Goal: Navigation & Orientation: Find specific page/section

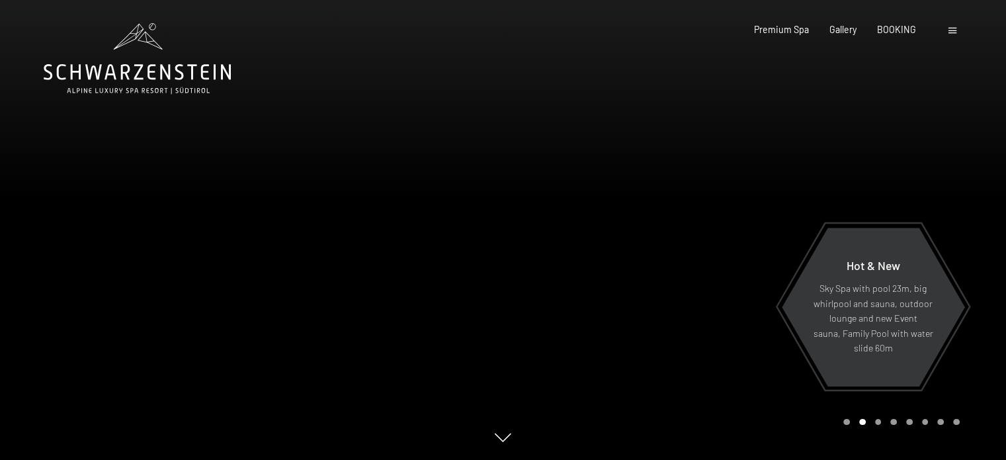
click at [958, 32] on div at bounding box center [953, 29] width 11 height 13
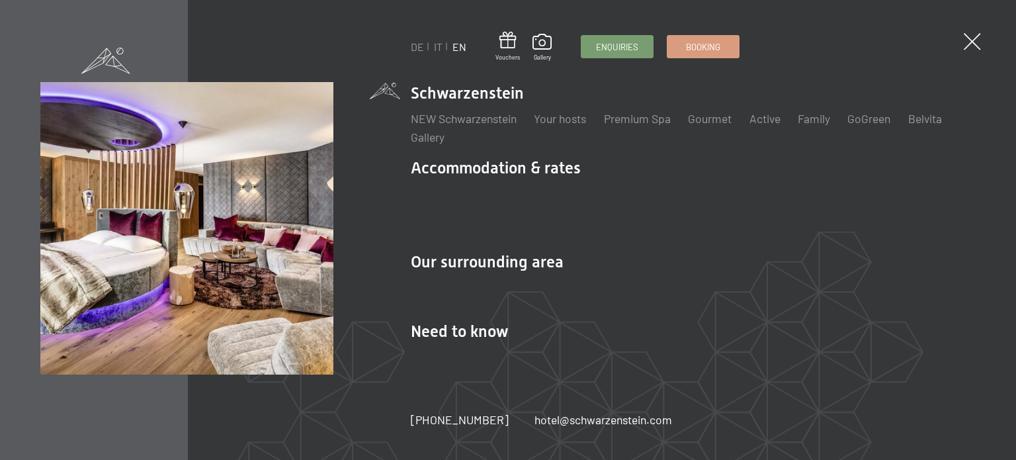
click at [266, 56] on img at bounding box center [163, 163] width 326 height 326
click at [970, 41] on span at bounding box center [972, 42] width 24 height 24
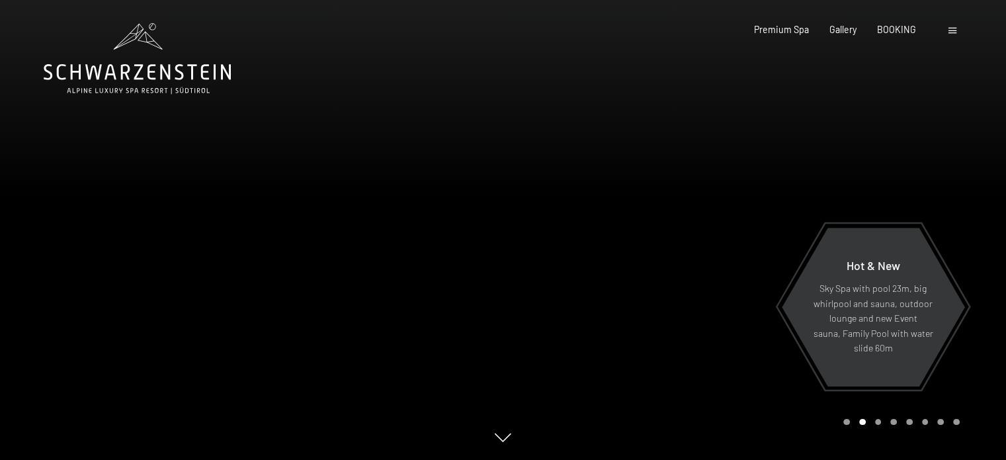
click at [955, 30] on span at bounding box center [952, 31] width 8 height 6
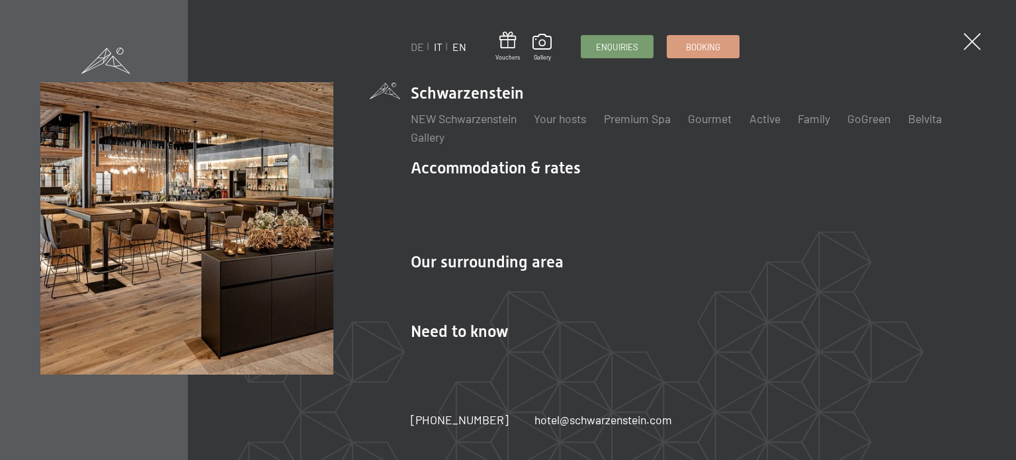
click at [437, 49] on link "IT" at bounding box center [438, 46] width 9 height 13
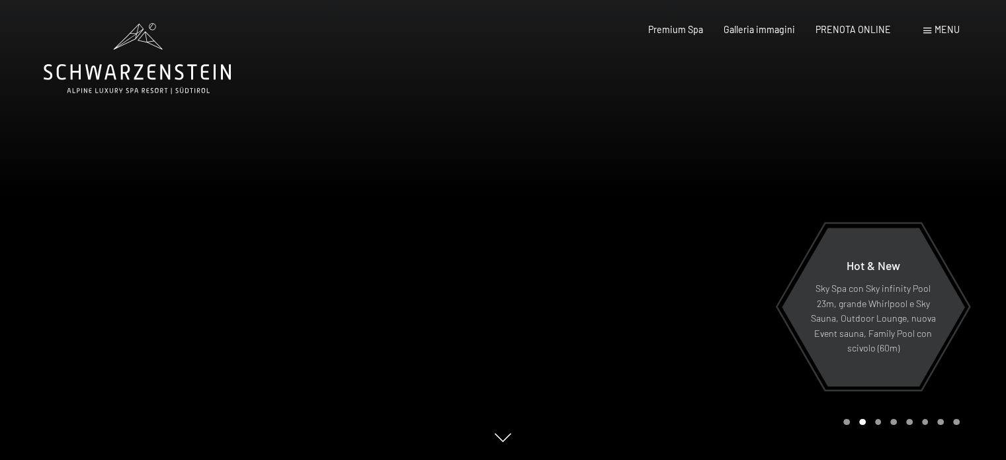
click at [947, 32] on span "Menu" at bounding box center [947, 29] width 25 height 11
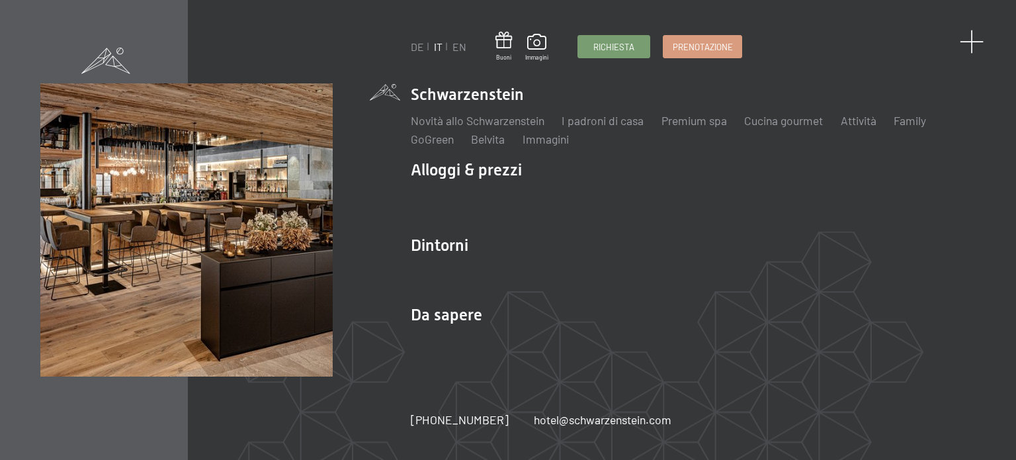
click at [970, 39] on span at bounding box center [972, 42] width 24 height 24
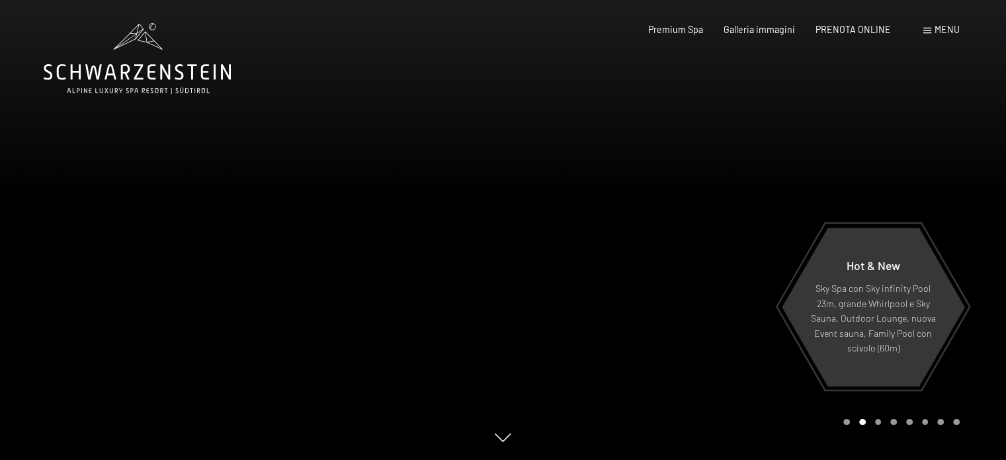
click at [484, 204] on div at bounding box center [251, 230] width 503 height 460
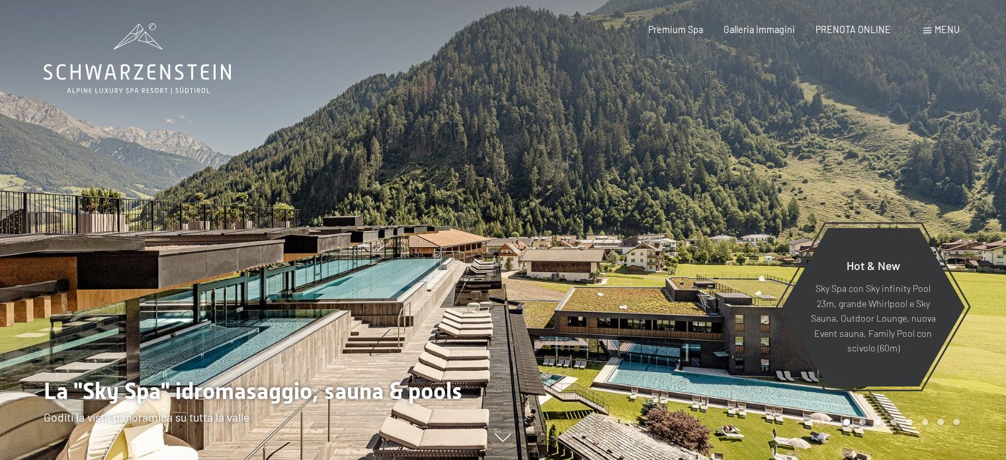
click at [484, 204] on div at bounding box center [251, 230] width 503 height 460
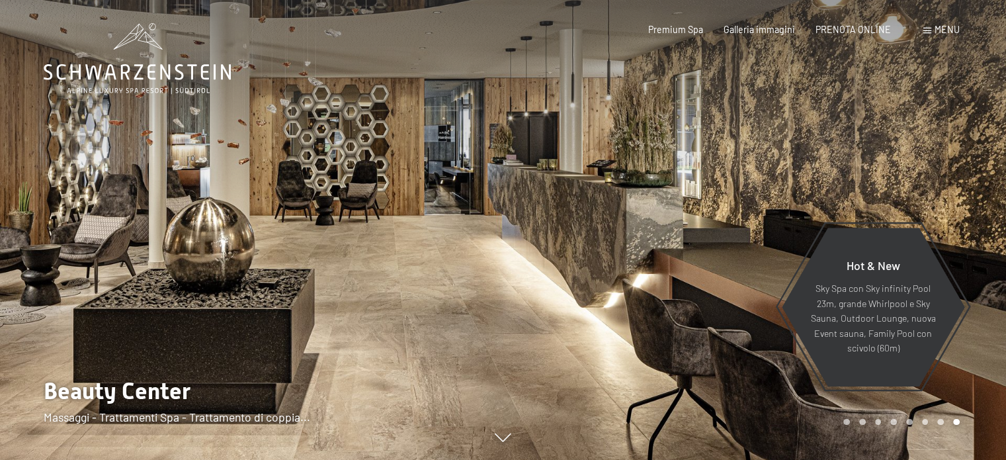
click at [484, 204] on div at bounding box center [251, 230] width 503 height 460
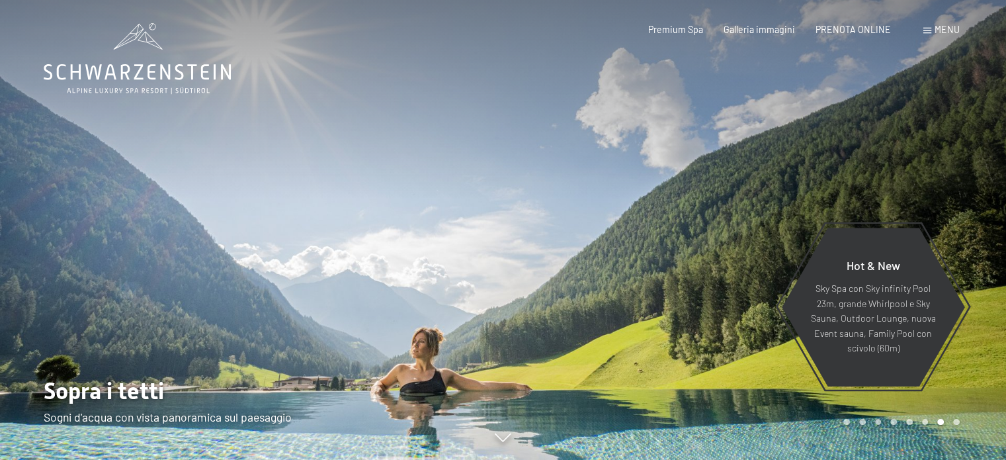
click at [484, 204] on div at bounding box center [251, 230] width 503 height 460
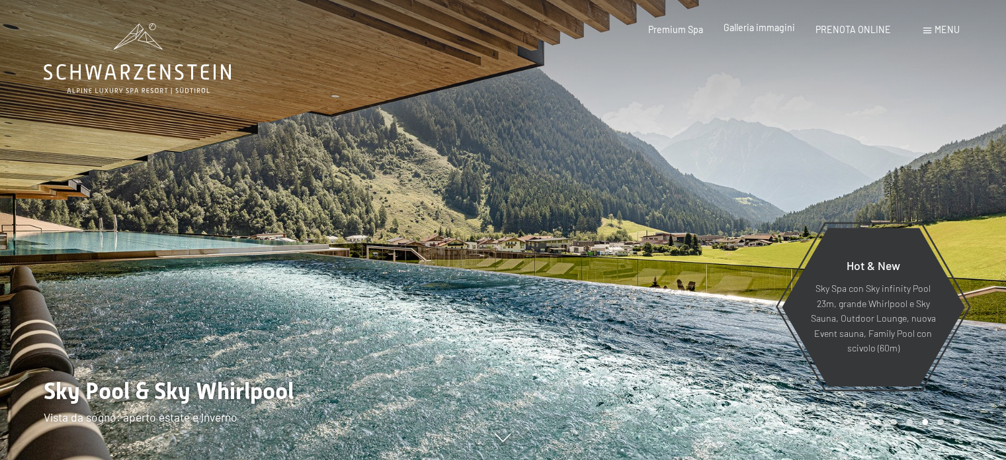
click at [778, 28] on span "Galleria immagini" at bounding box center [759, 27] width 71 height 11
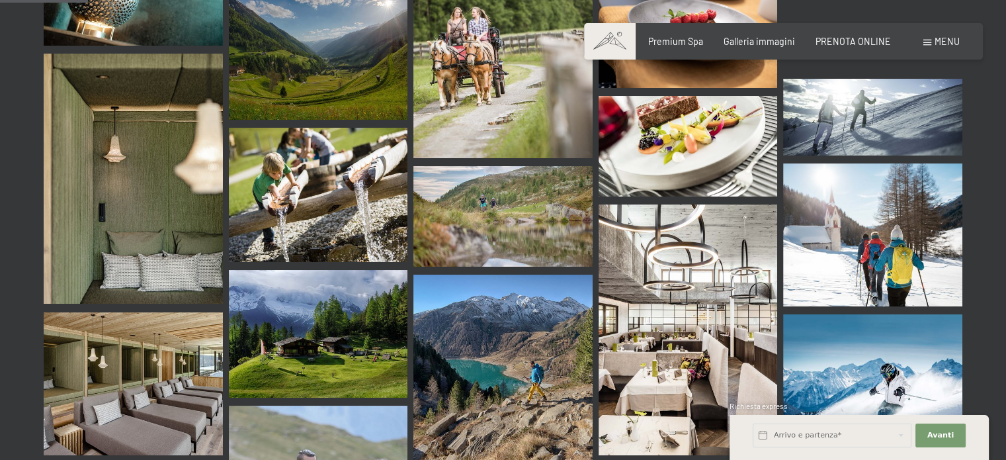
scroll to position [1249, 0]
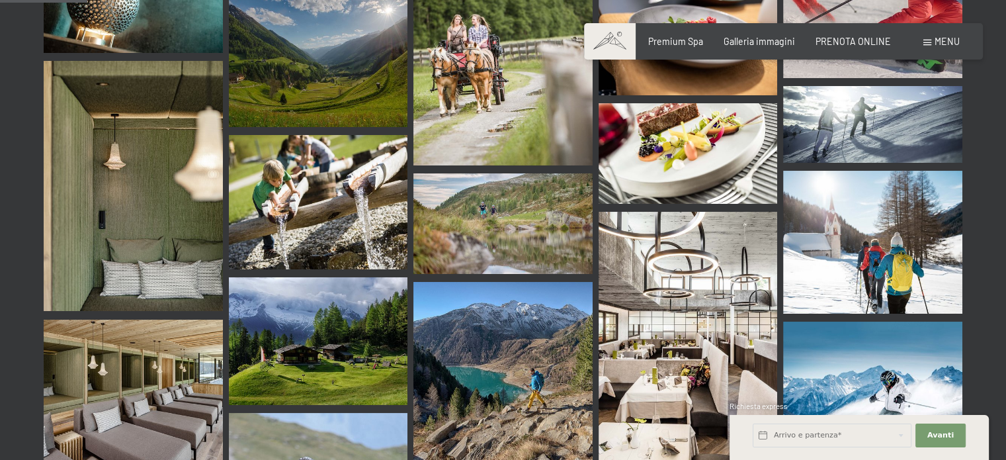
click at [946, 47] on div "Menu" at bounding box center [941, 41] width 36 height 13
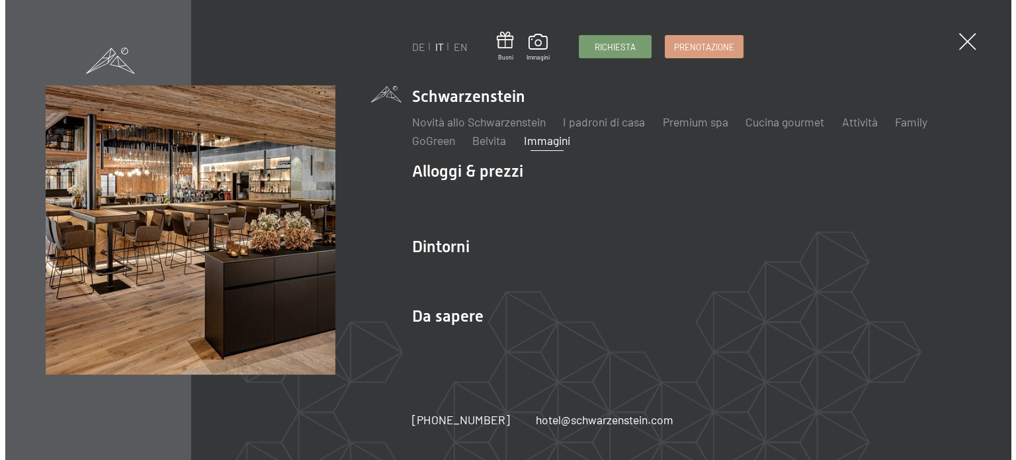
scroll to position [1257, 0]
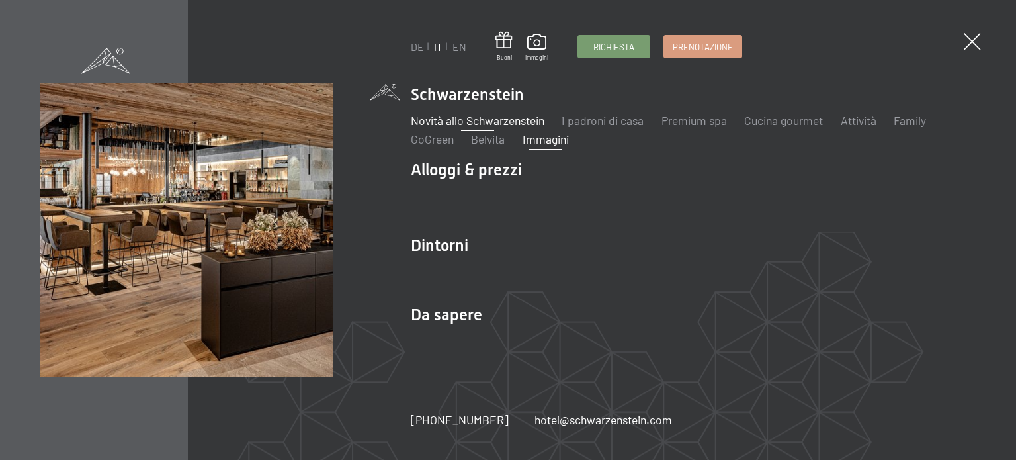
click at [490, 118] on link "Novità allo Schwarzenstein" at bounding box center [478, 120] width 134 height 15
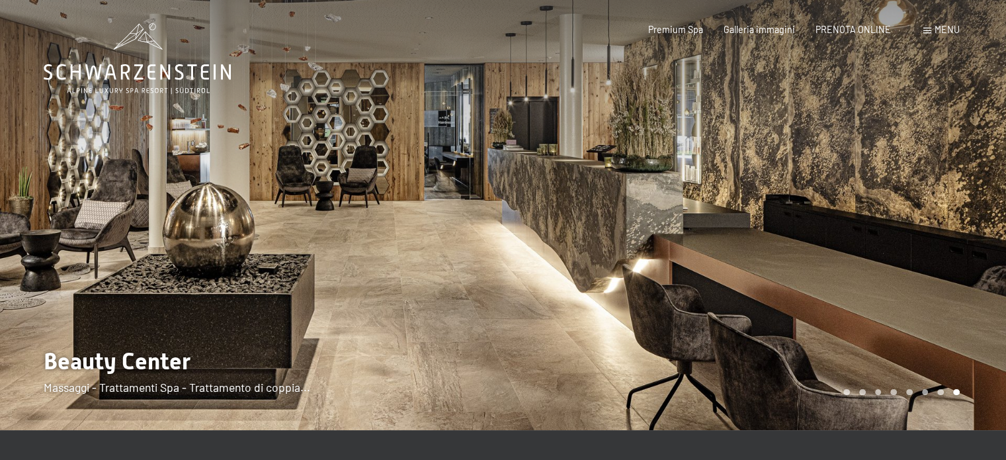
click at [475, 185] on div at bounding box center [251, 215] width 503 height 430
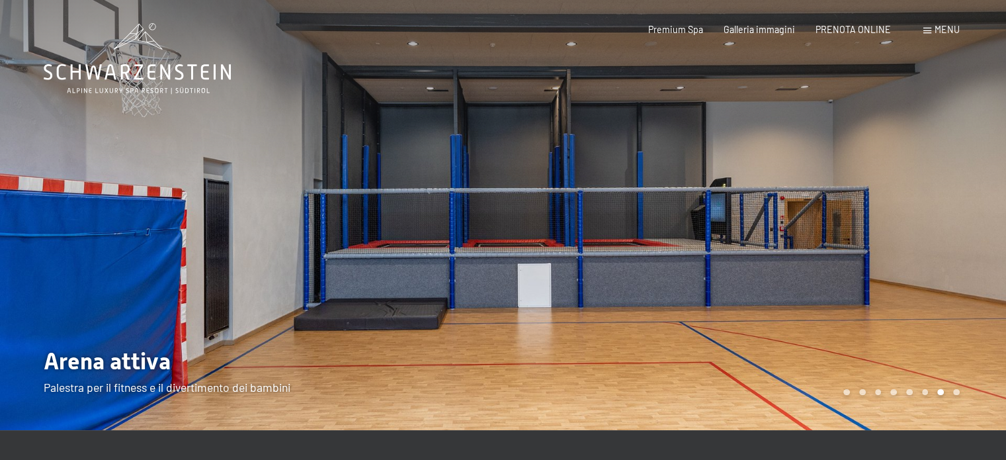
click at [475, 185] on div at bounding box center [251, 215] width 503 height 430
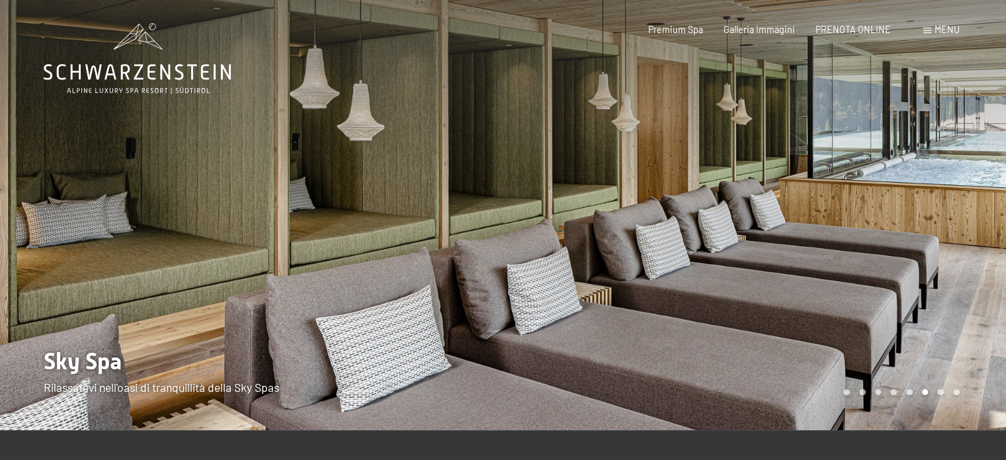
click at [475, 185] on div at bounding box center [251, 215] width 503 height 430
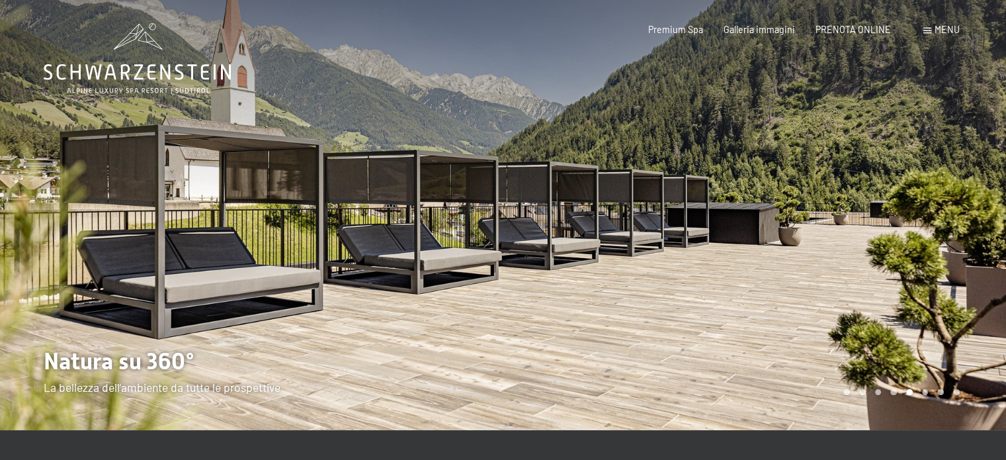
click at [475, 185] on div at bounding box center [251, 215] width 503 height 430
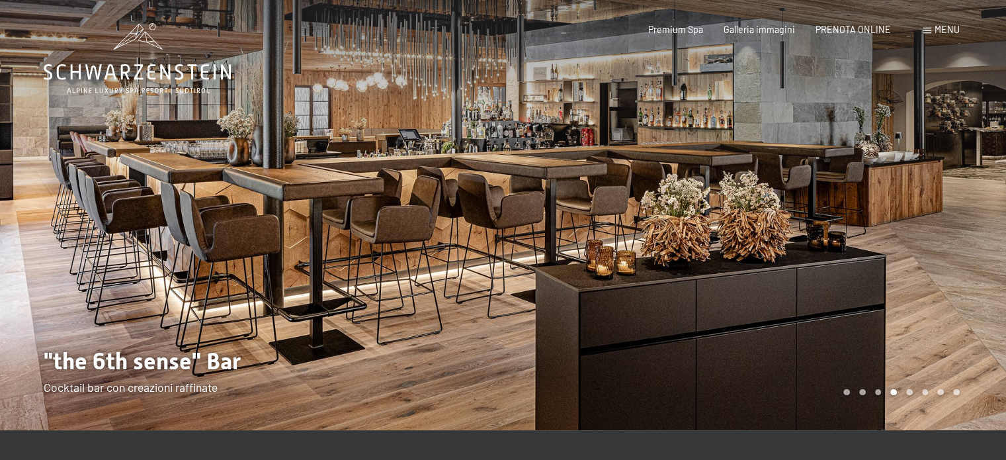
click at [475, 185] on div at bounding box center [251, 215] width 503 height 430
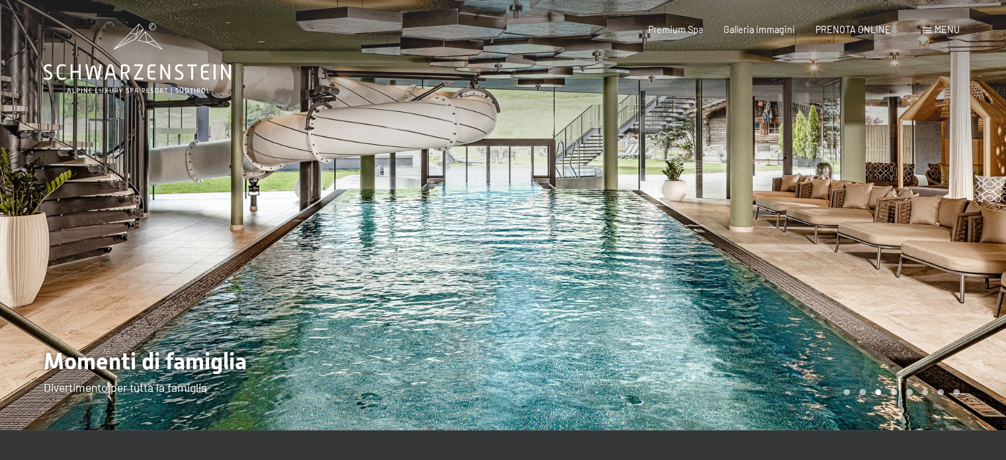
click at [475, 185] on div at bounding box center [251, 215] width 503 height 430
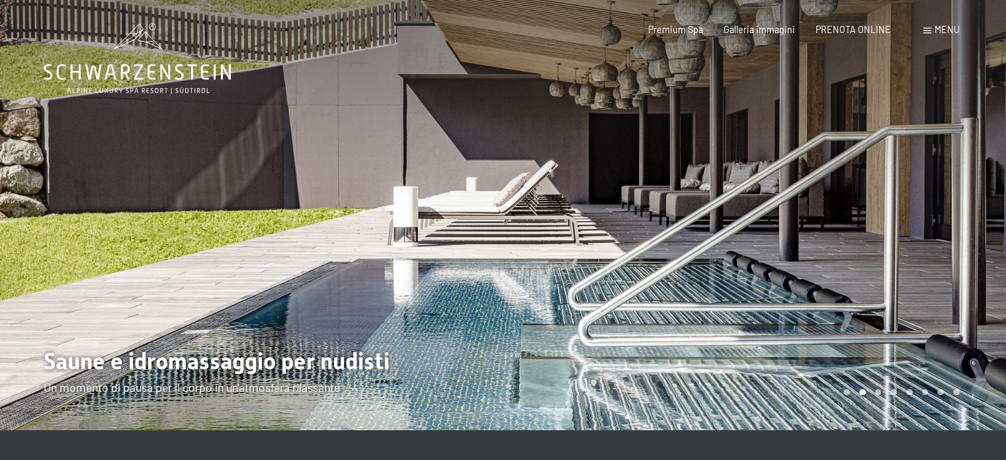
click at [475, 185] on div at bounding box center [251, 215] width 503 height 430
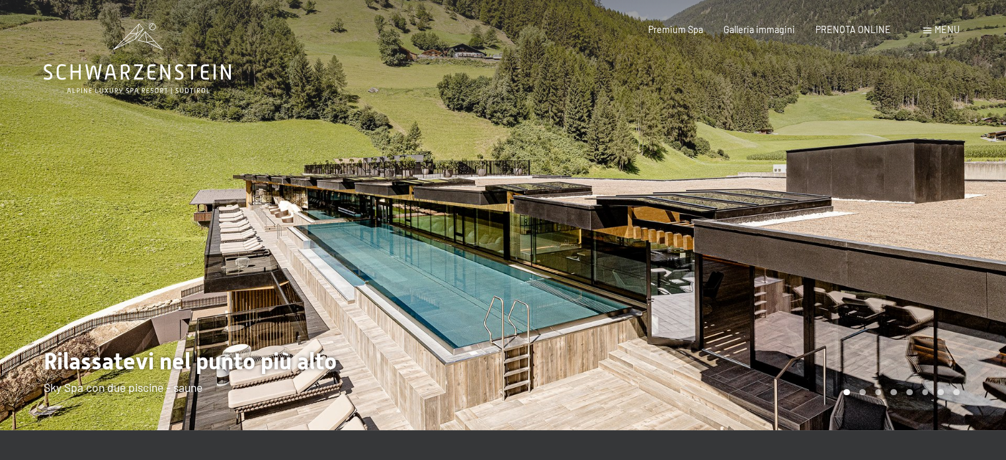
click at [475, 185] on div at bounding box center [251, 215] width 503 height 430
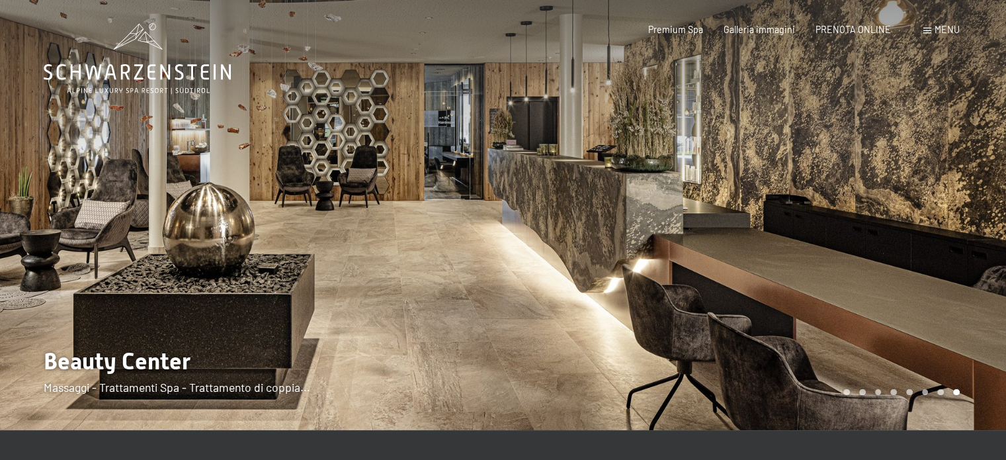
click at [475, 185] on div at bounding box center [251, 215] width 503 height 430
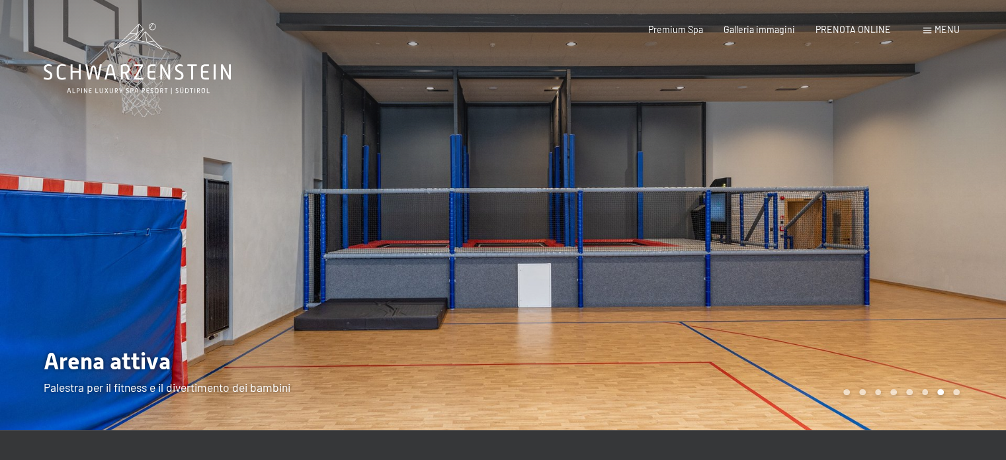
click at [475, 185] on div at bounding box center [251, 215] width 503 height 430
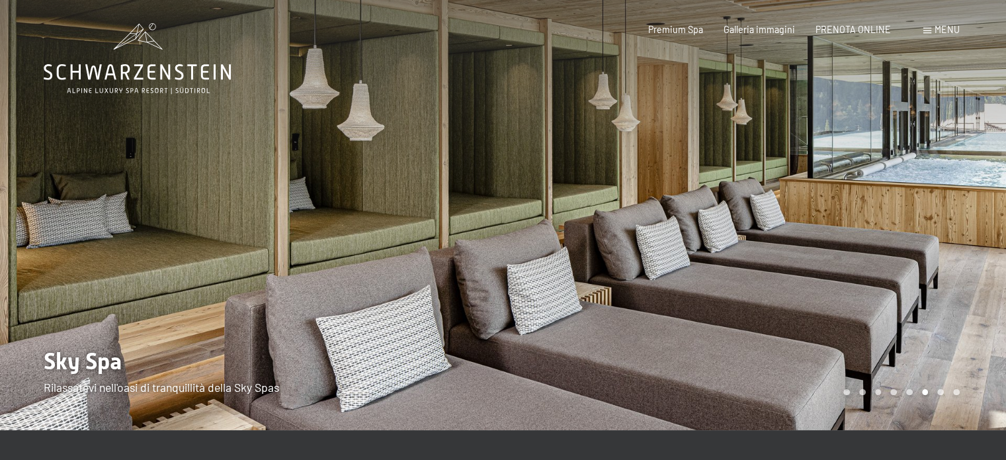
click at [475, 185] on div at bounding box center [251, 215] width 503 height 430
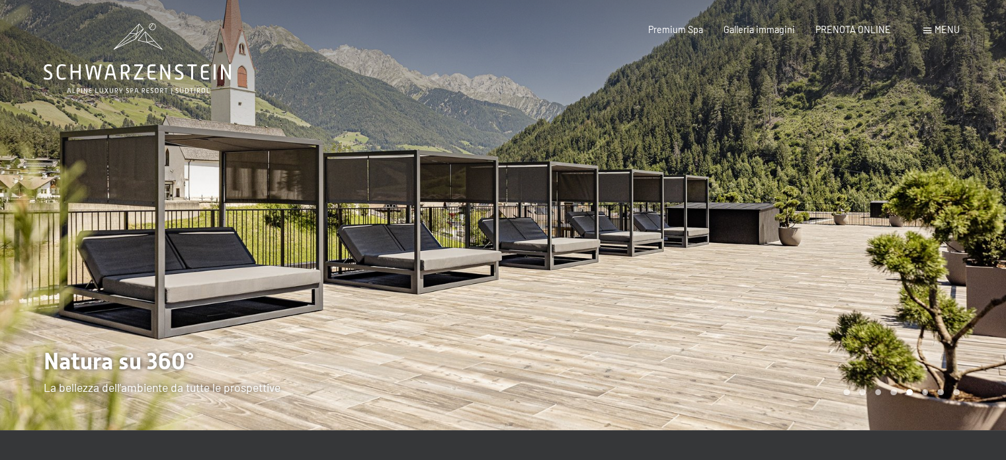
click at [475, 185] on div at bounding box center [251, 215] width 503 height 430
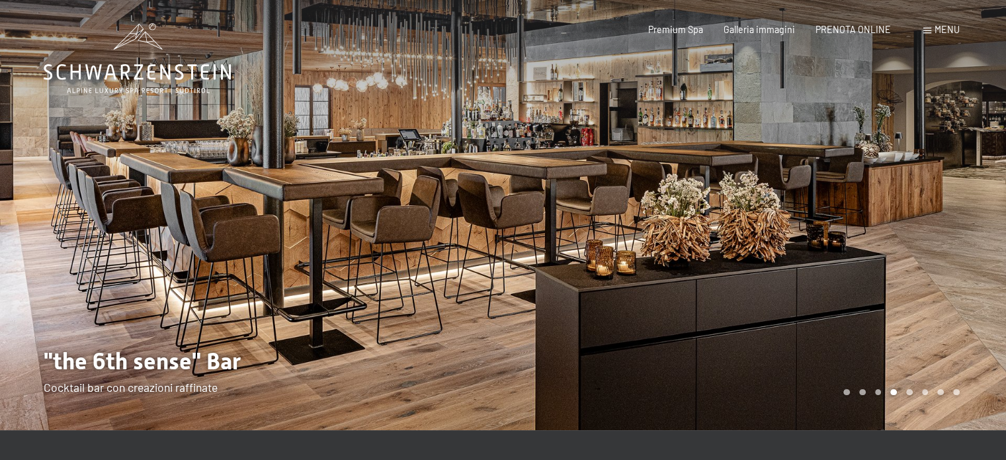
click at [475, 185] on div at bounding box center [251, 215] width 503 height 430
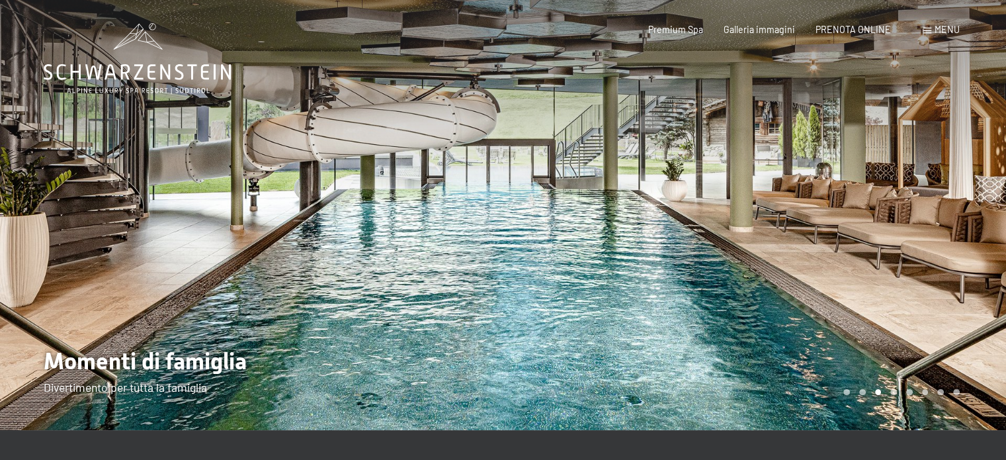
click at [475, 184] on div at bounding box center [251, 215] width 503 height 430
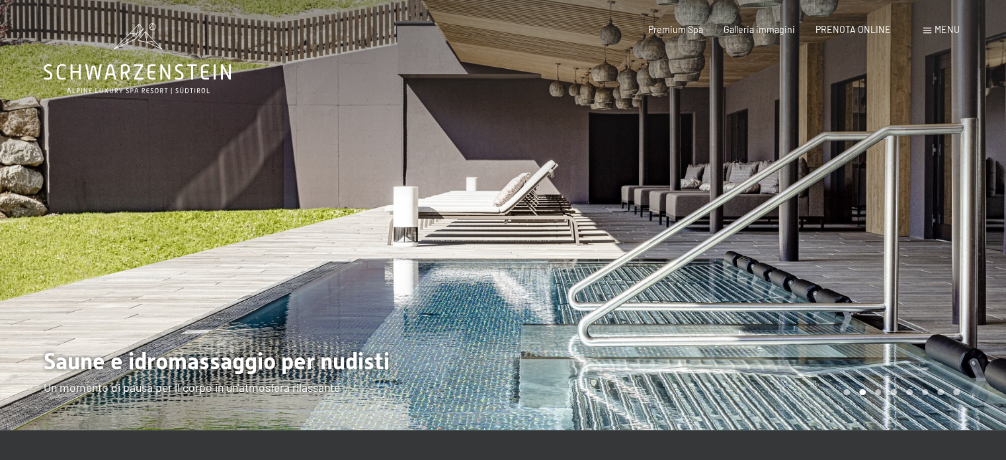
click at [475, 183] on div at bounding box center [251, 215] width 503 height 430
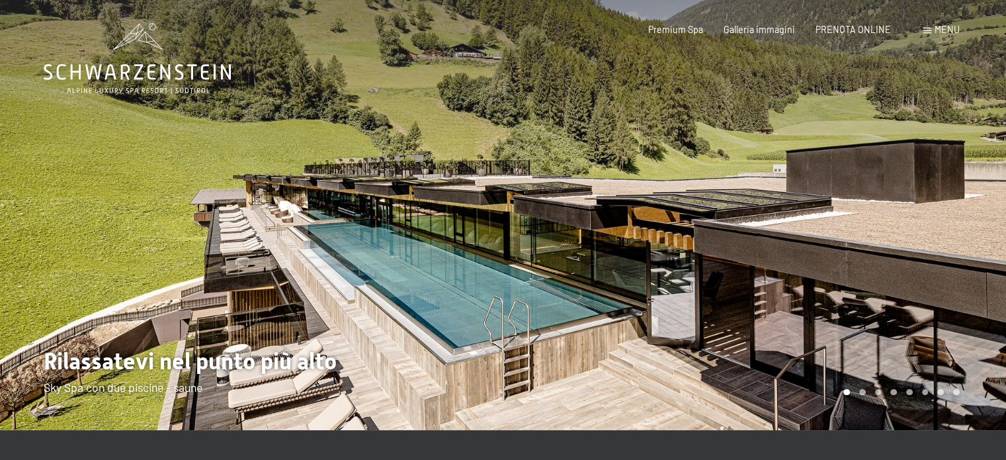
click at [475, 183] on div at bounding box center [251, 215] width 503 height 430
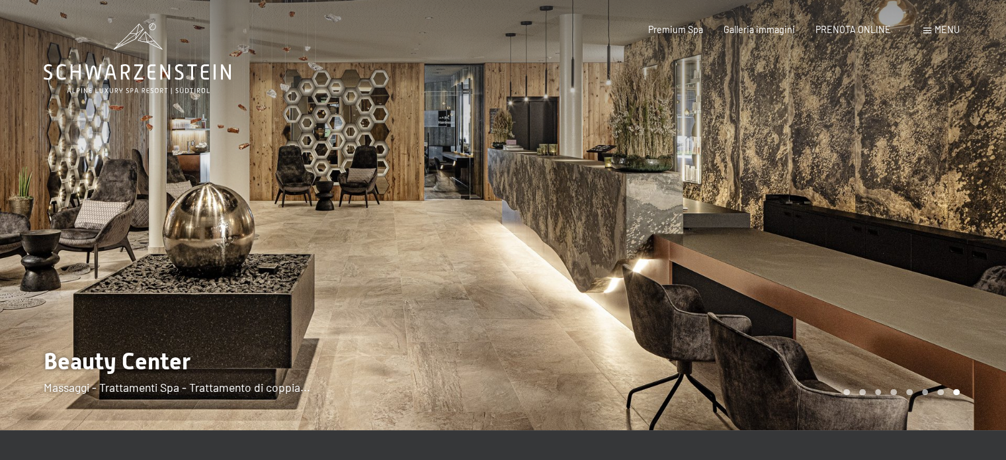
click at [431, 197] on div at bounding box center [251, 215] width 503 height 430
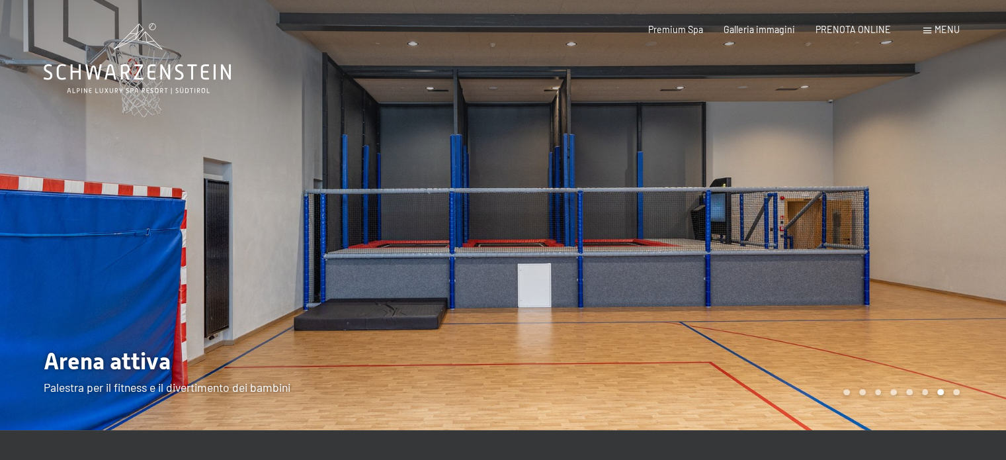
click at [433, 194] on div at bounding box center [251, 215] width 503 height 430
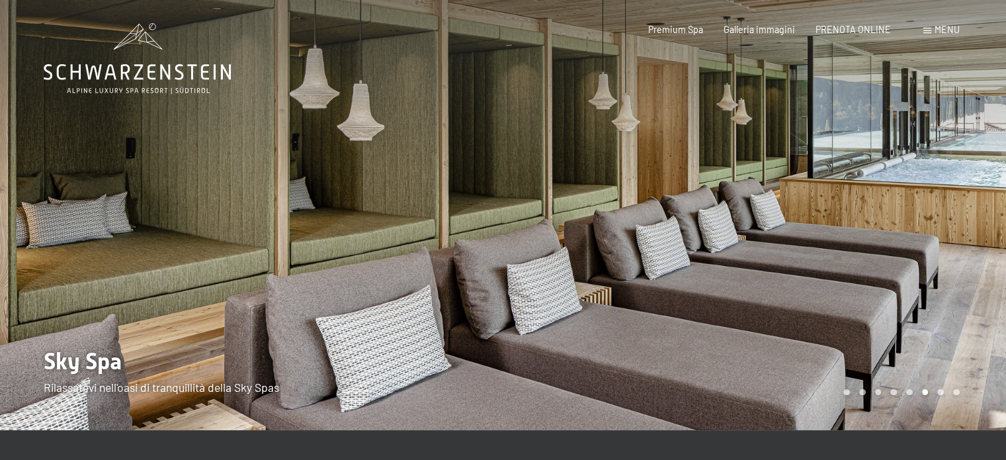
click at [950, 32] on span "Menu" at bounding box center [947, 29] width 25 height 11
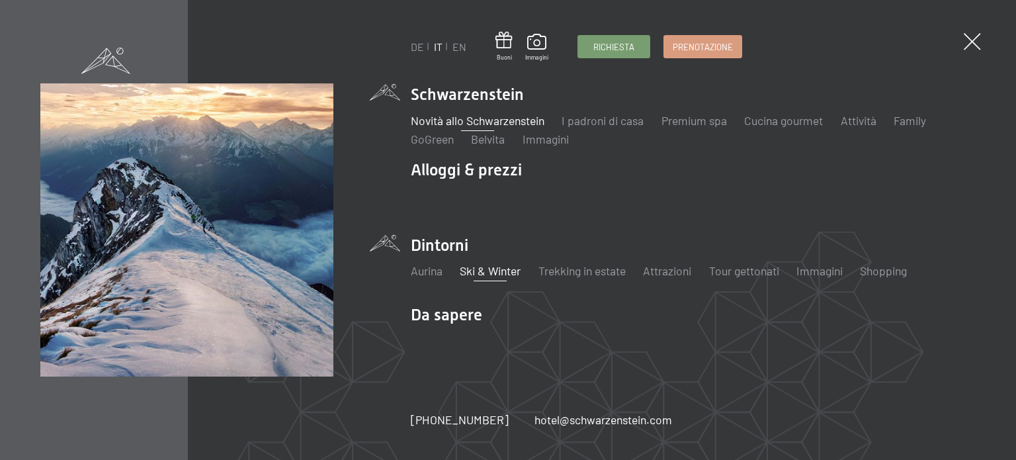
click at [483, 274] on link "Ski & Winter" at bounding box center [490, 270] width 61 height 15
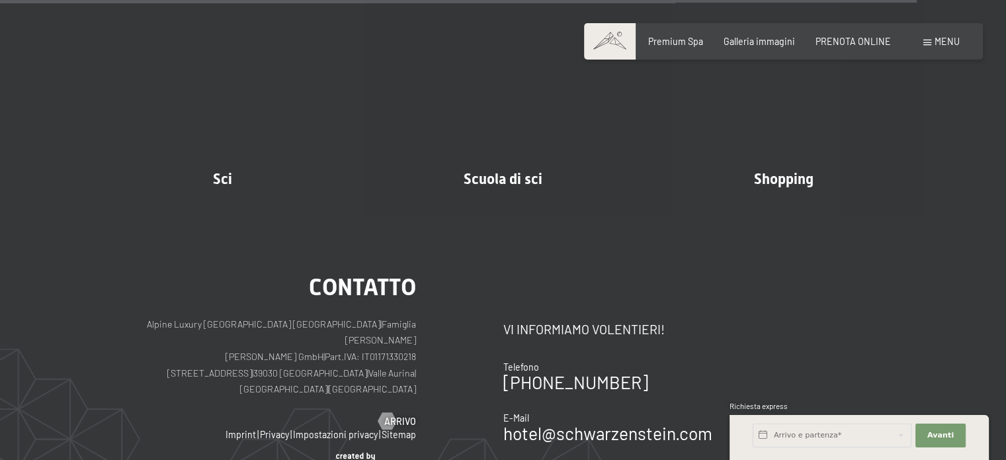
scroll to position [3836, 0]
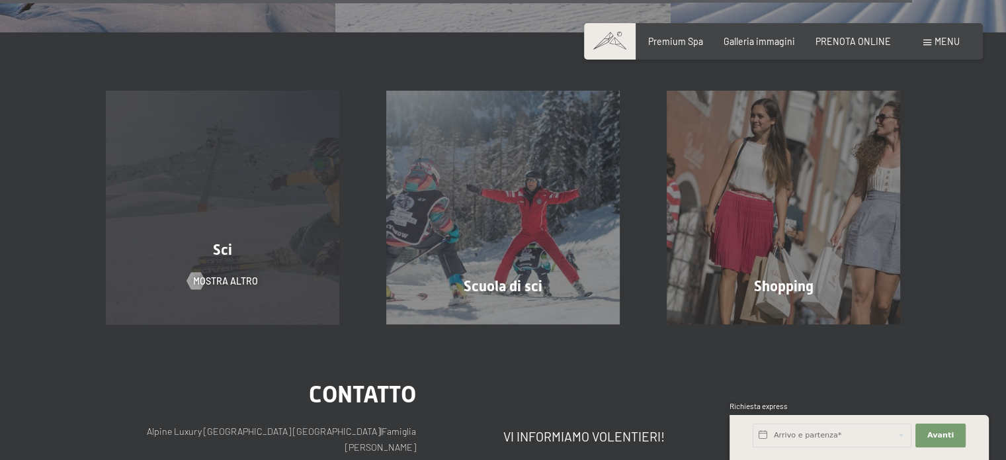
click at [289, 264] on div "Sci mostra altro" at bounding box center [223, 207] width 280 height 233
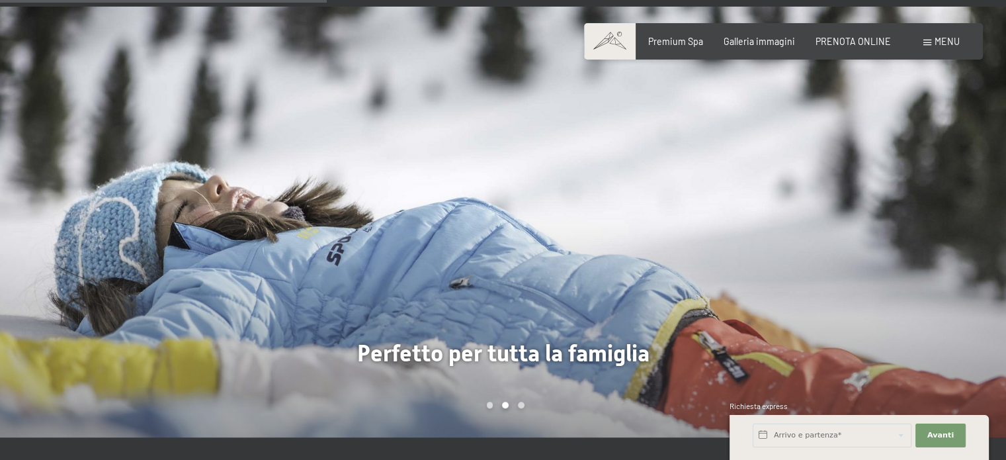
scroll to position [1058, 0]
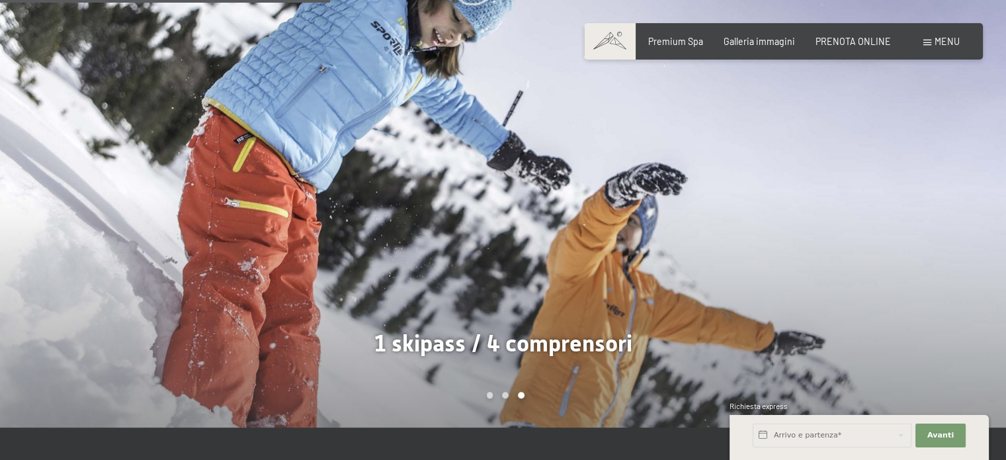
click at [564, 298] on div at bounding box center [754, 212] width 503 height 431
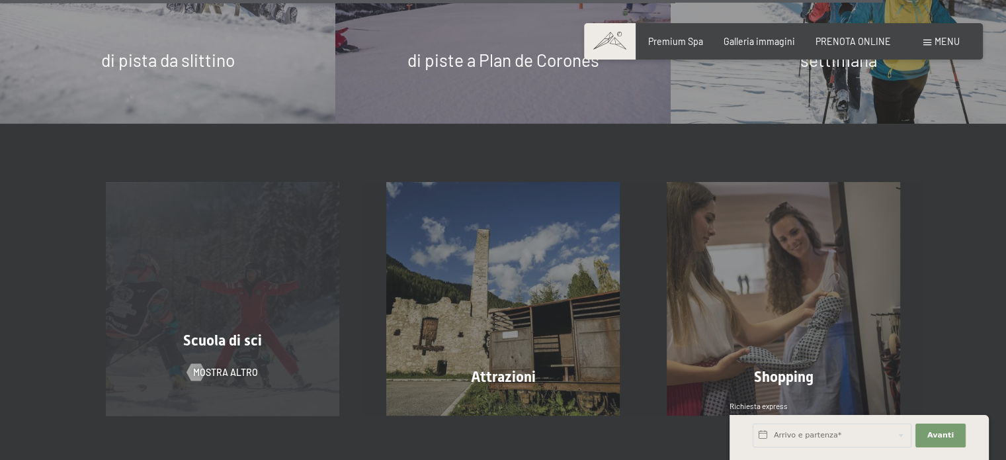
scroll to position [3175, 0]
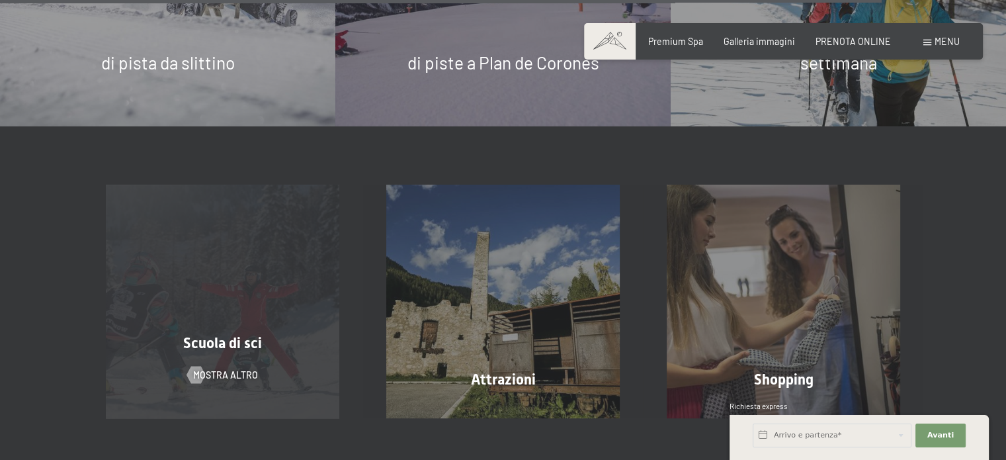
click at [261, 216] on div "Scuola di sci mostra altro" at bounding box center [223, 301] width 280 height 233
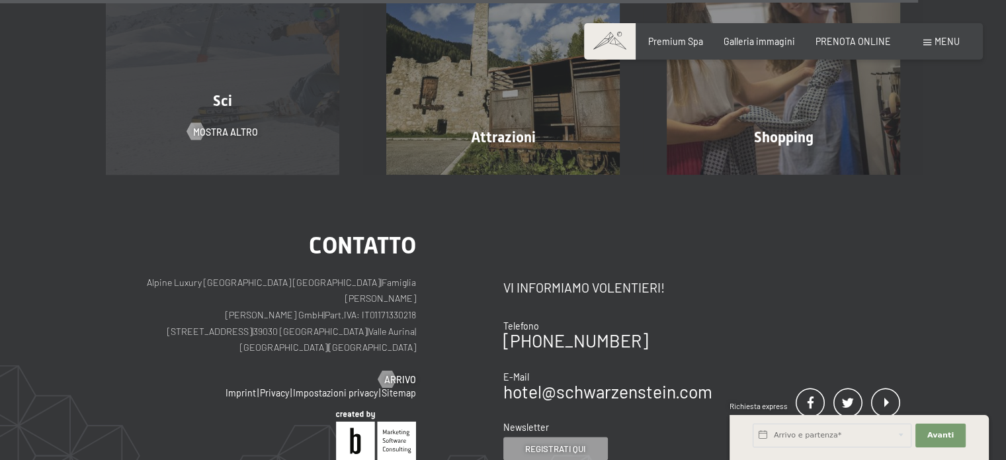
scroll to position [2447, 0]
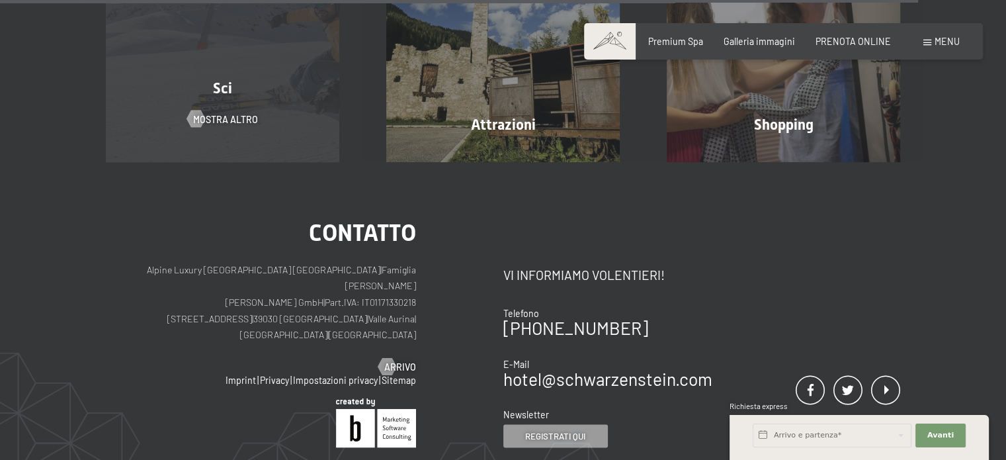
click at [262, 102] on div "Sci mostra altro" at bounding box center [223, 45] width 280 height 233
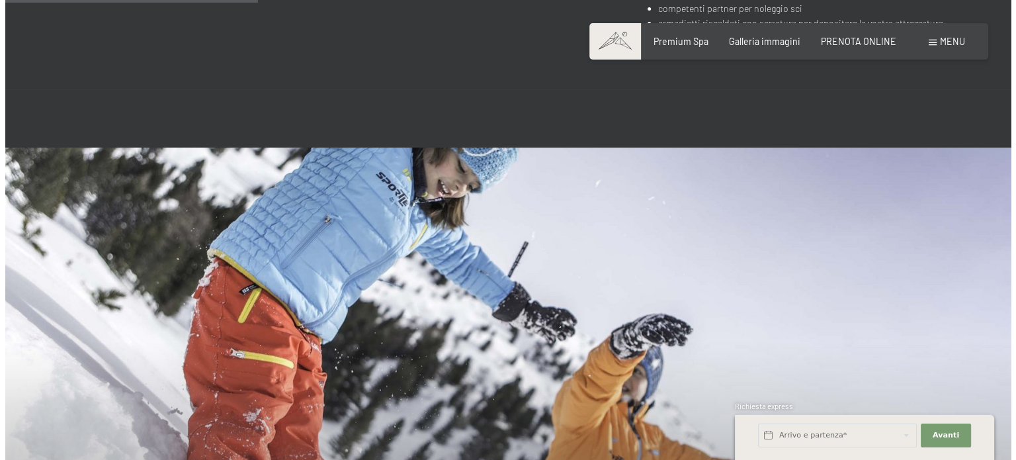
scroll to position [728, 0]
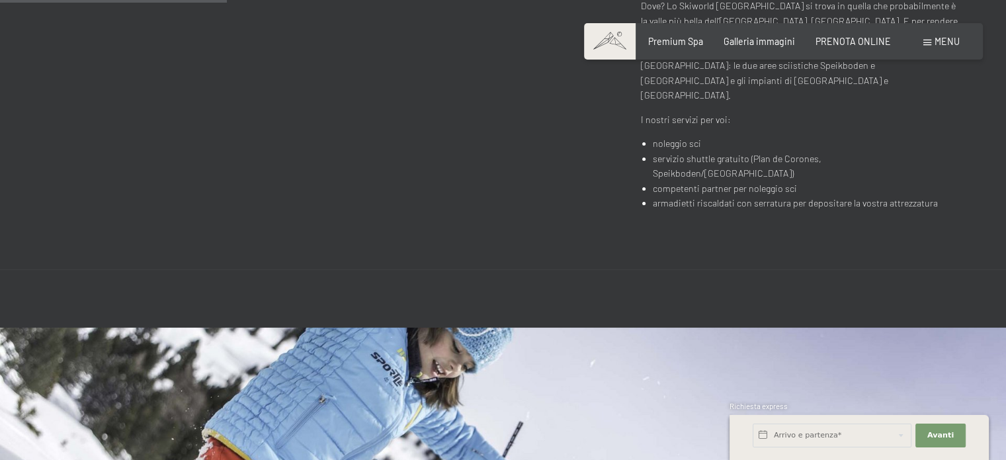
click at [937, 38] on span "Menu" at bounding box center [947, 41] width 25 height 11
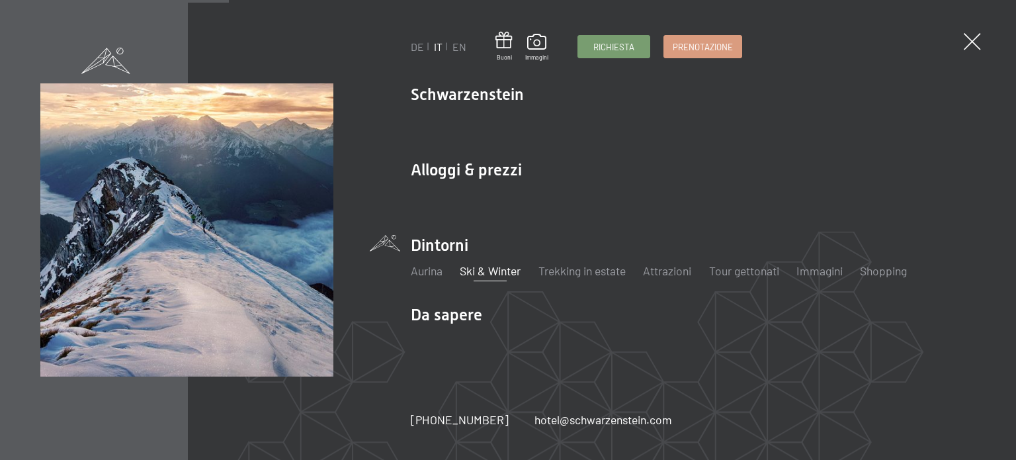
click at [487, 269] on link "Ski & Winter" at bounding box center [490, 270] width 61 height 15
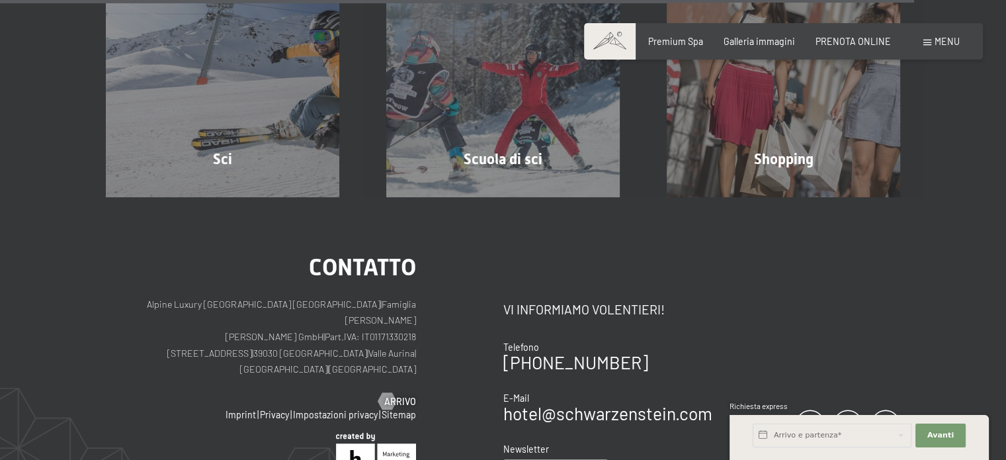
scroll to position [3836, 0]
